Goal: Use online tool/utility: Utilize a website feature to perform a specific function

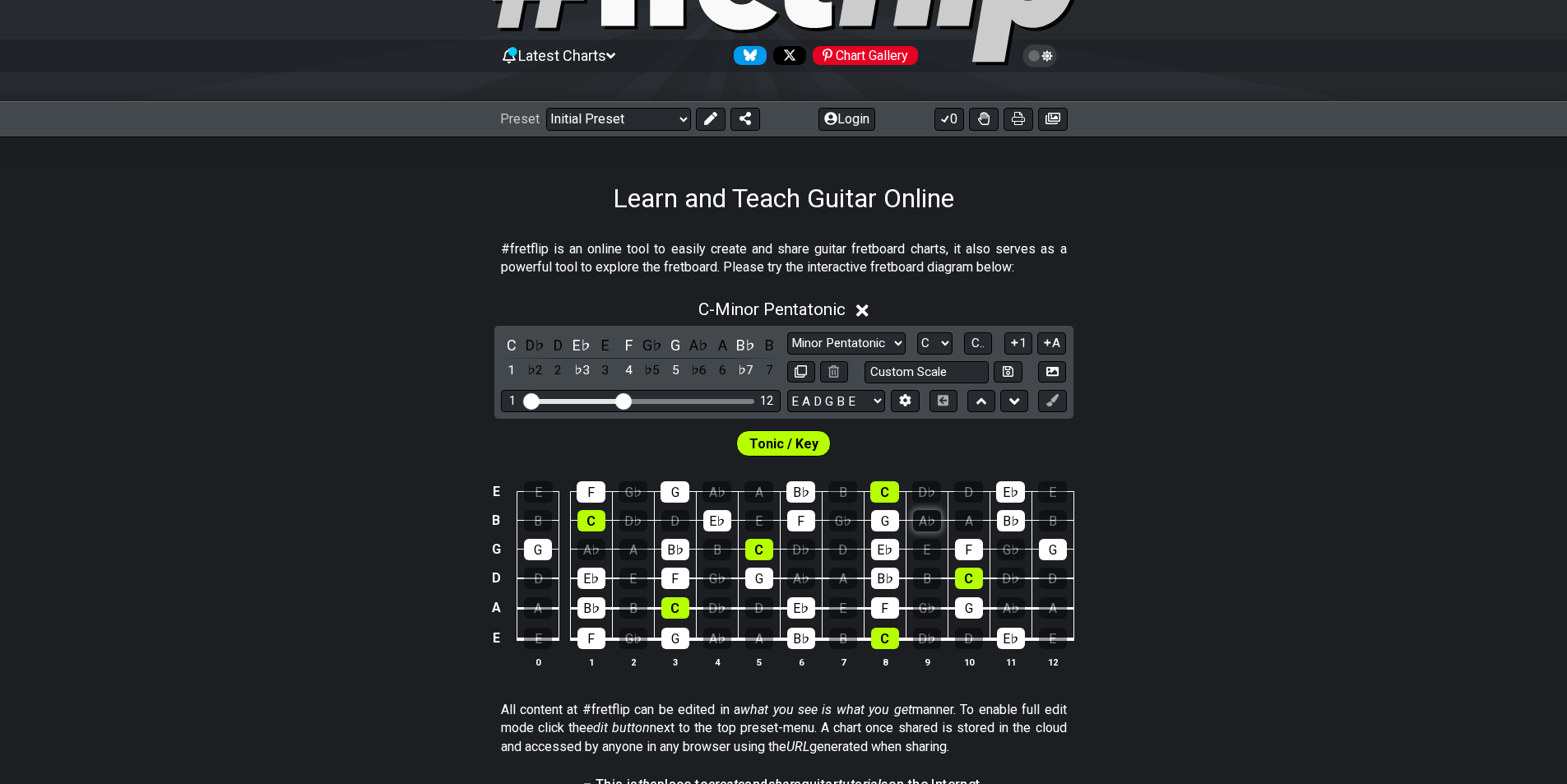
scroll to position [164, 0]
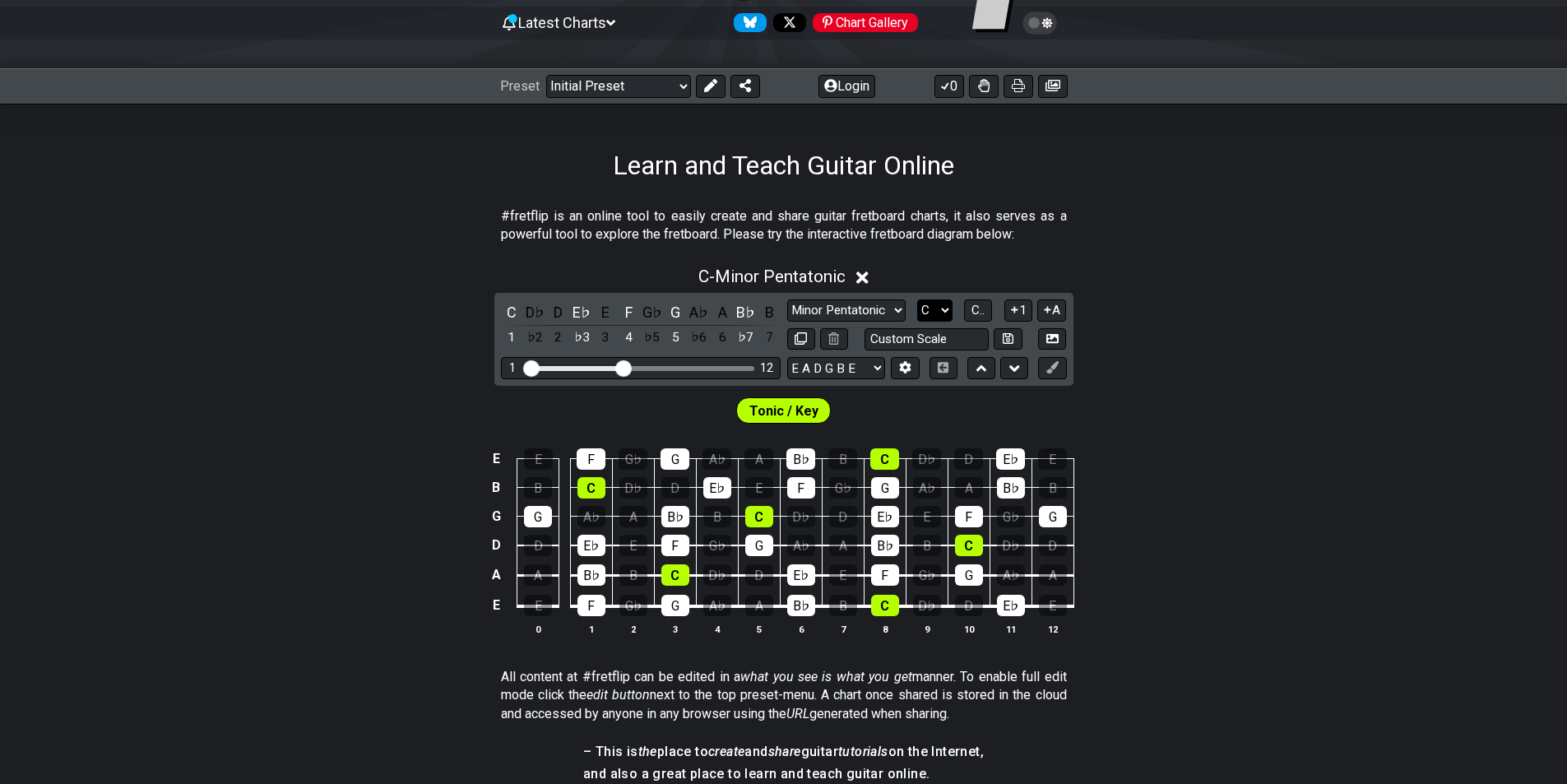
click at [950, 306] on select "A♭ A A♯ B♭ B C C♯ D♭ D D♯ E♭ E F F♯ G♭ G G♯" at bounding box center [935, 310] width 35 height 22
select select "A"
click at [917, 299] on select "A♭ A A♯ B♭ B C C♯ D♭ D D♯ E♭ E F F♯ G♭ G G♯" at bounding box center [935, 310] width 35 height 22
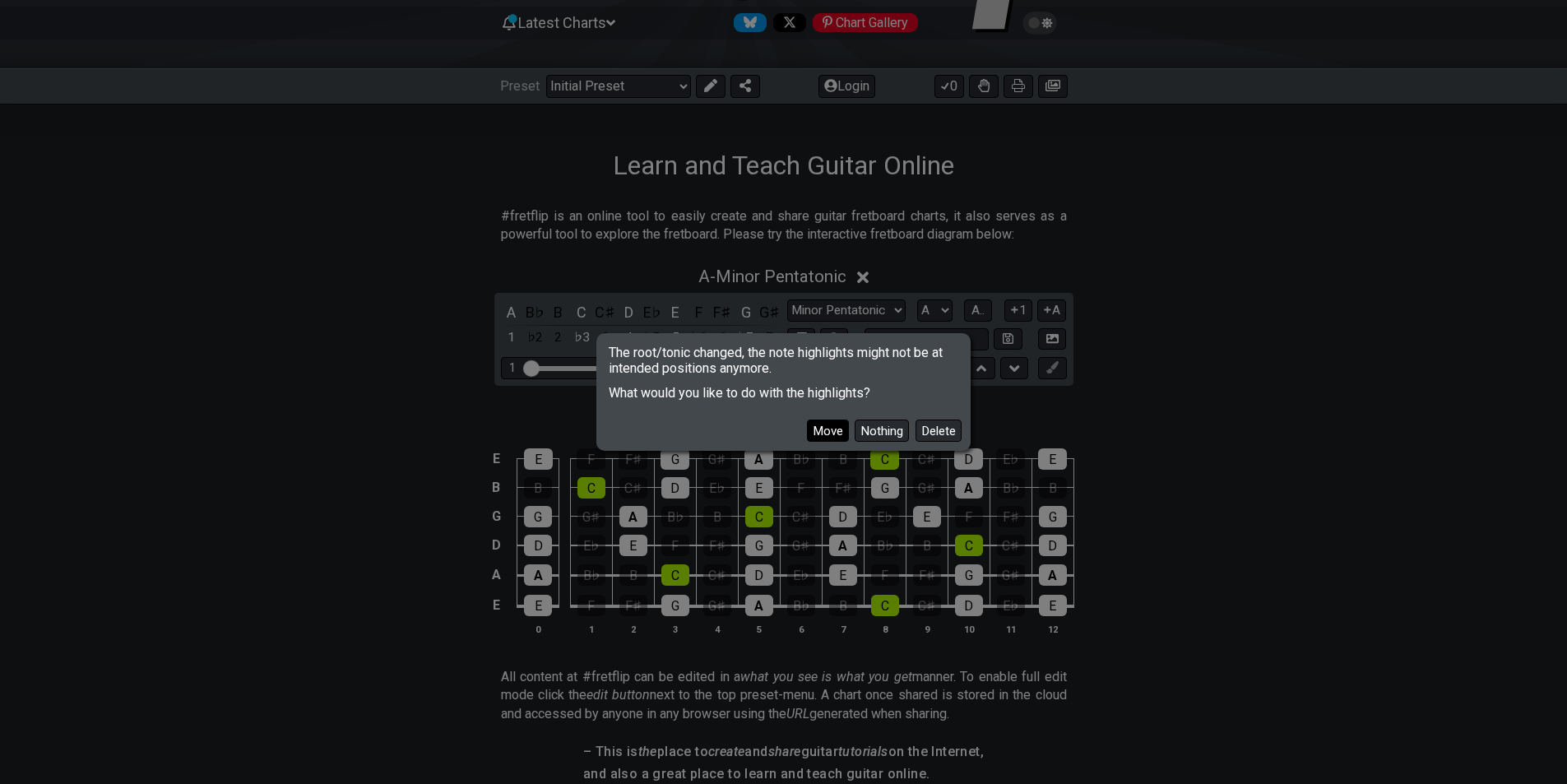
click at [825, 437] on button "Move" at bounding box center [828, 430] width 42 height 22
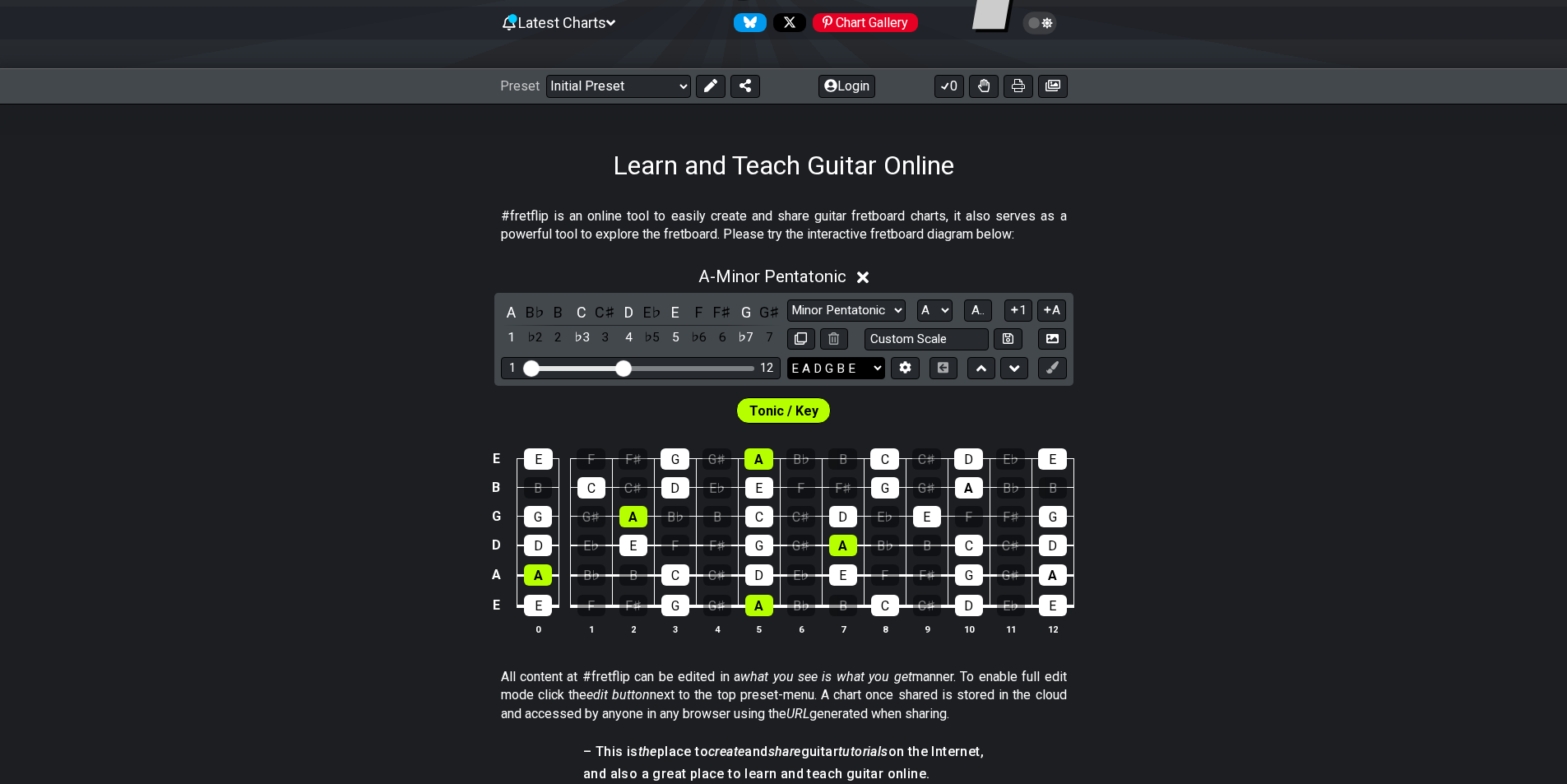
click at [880, 374] on select "E A D G B E E A D G B E E A D G B E B E A D F♯ B A D G C E A D A D G B E E♭ A♭ …" at bounding box center [836, 368] width 98 height 22
drag, startPoint x: 1190, startPoint y: 251, endPoint x: 967, endPoint y: 247, distance: 223.0
click at [1188, 251] on section "#fretflip is an online tool to easily create and share guitar fretboard charts,…" at bounding box center [784, 228] width 1567 height 56
click at [892, 303] on select "Minor Pentatonic Click to edit Minor Pentatonic Major Pentatonic Minor Blues Ma…" at bounding box center [846, 310] width 118 height 22
select select "Major / [PERSON_NAME]"
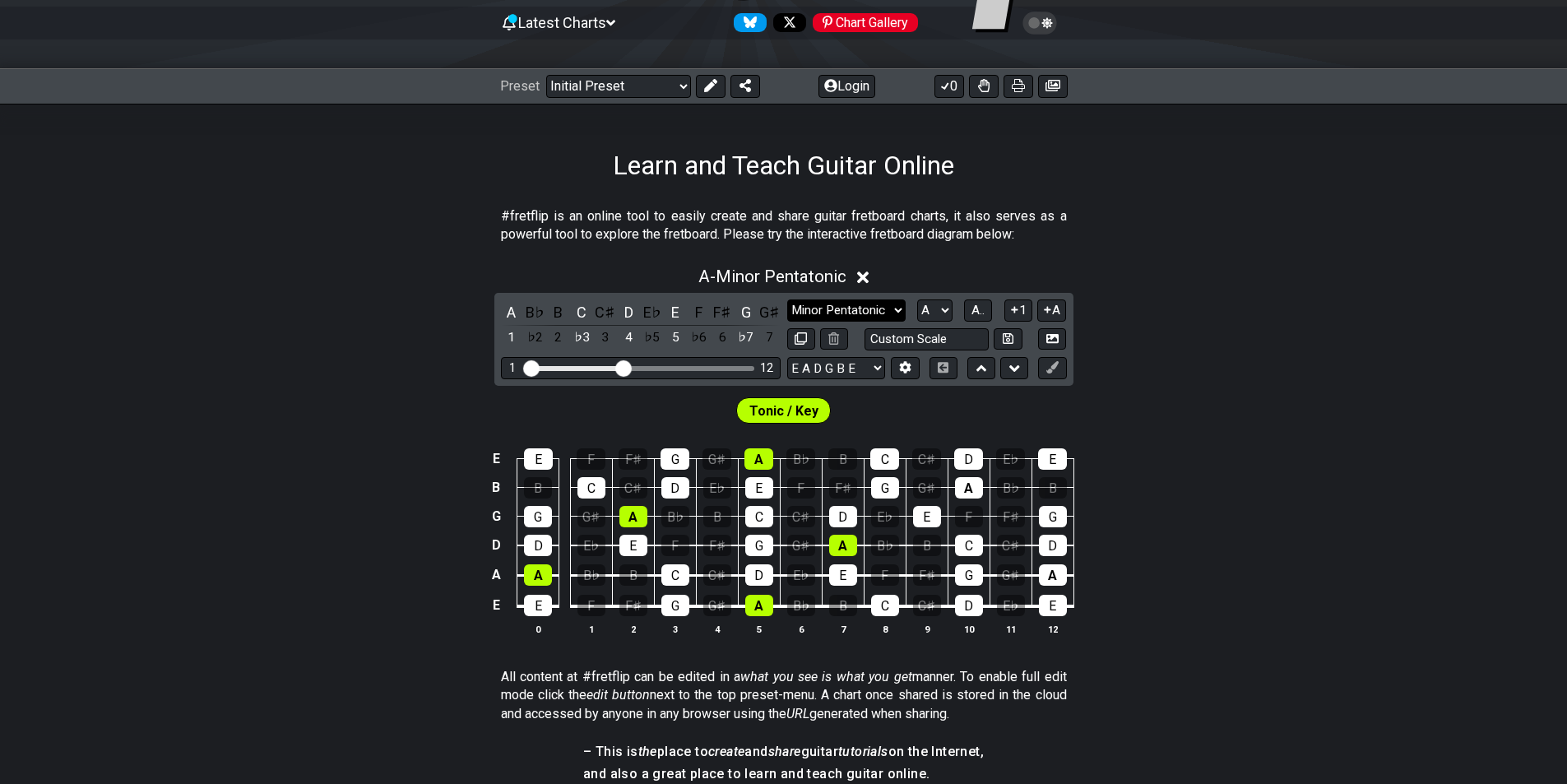
click at [787, 299] on select "Minor Pentatonic Click to edit Minor Pentatonic Major Pentatonic Minor Blues Ma…" at bounding box center [846, 310] width 118 height 22
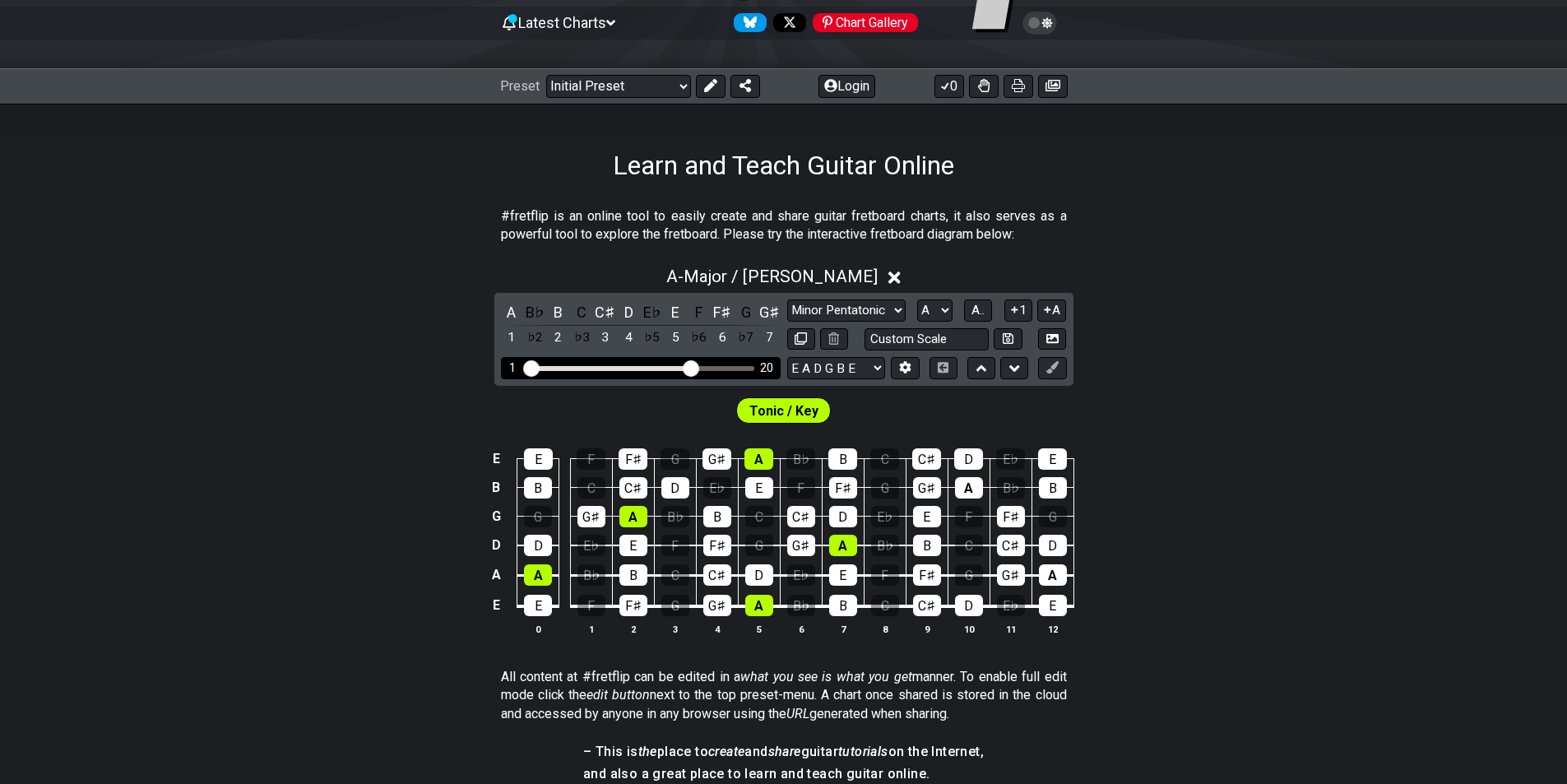
drag, startPoint x: 631, startPoint y: 368, endPoint x: 692, endPoint y: 371, distance: 61.1
click at [692, 367] on input "Visible fret range" at bounding box center [640, 367] width 234 height 0
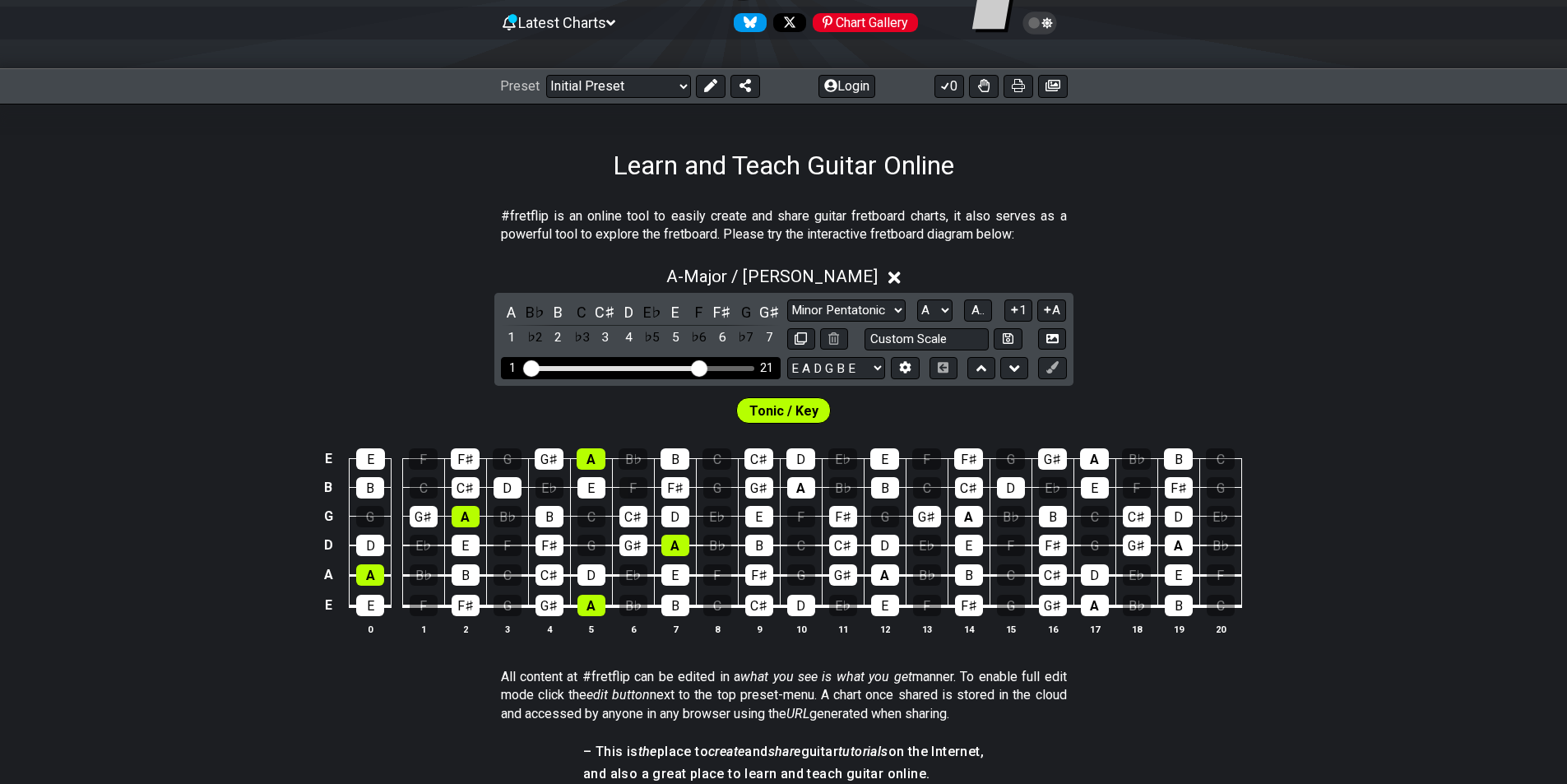
drag, startPoint x: 691, startPoint y: 373, endPoint x: 702, endPoint y: 374, distance: 11.0
click at [702, 367] on input "Visible fret range" at bounding box center [640, 367] width 234 height 0
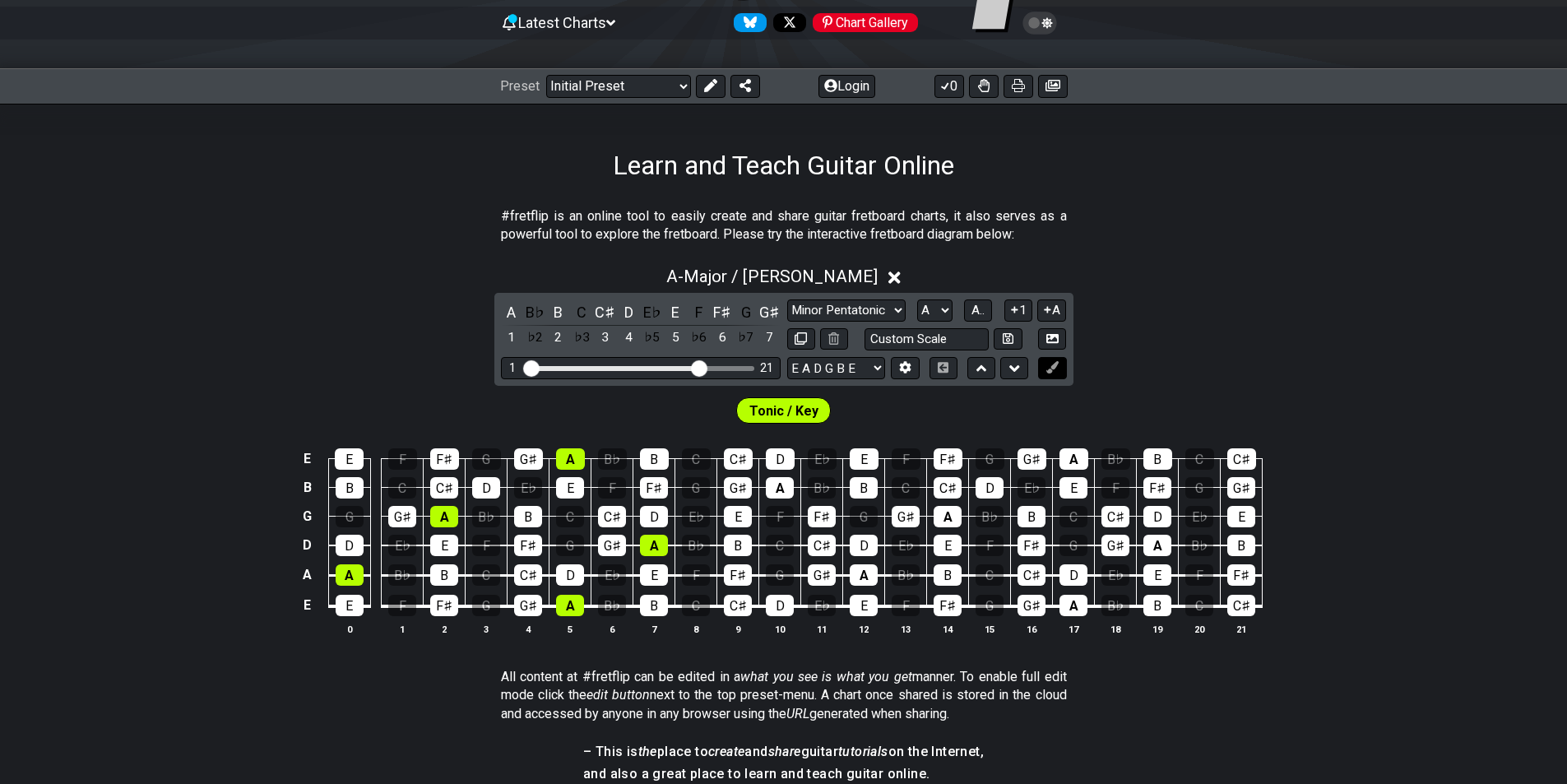
click at [1054, 376] on button at bounding box center [1052, 368] width 28 height 22
click at [1043, 373] on button at bounding box center [1052, 368] width 28 height 22
